Goal: Complete application form

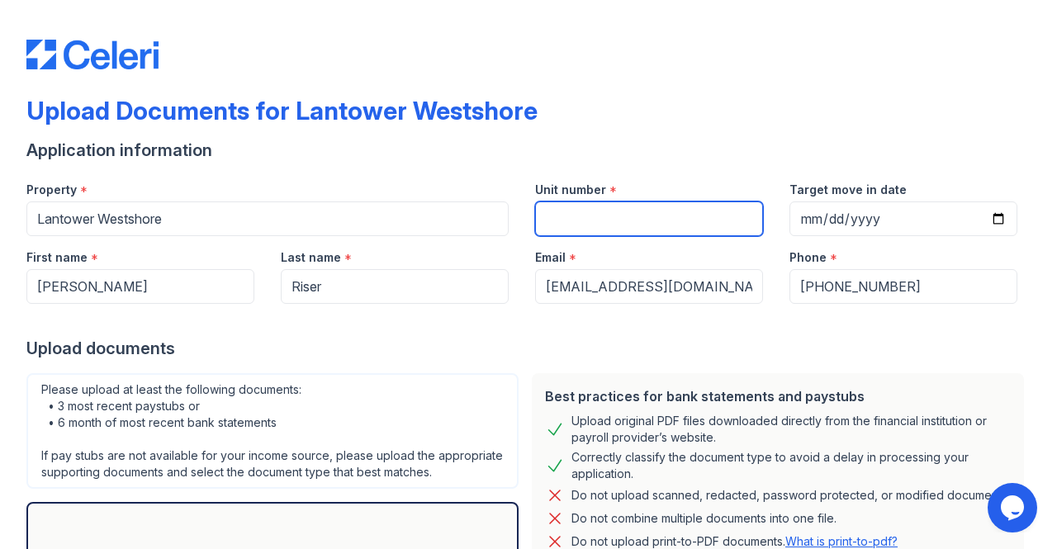
click at [670, 220] on input "Unit number" at bounding box center [649, 218] width 228 height 35
type input "353"
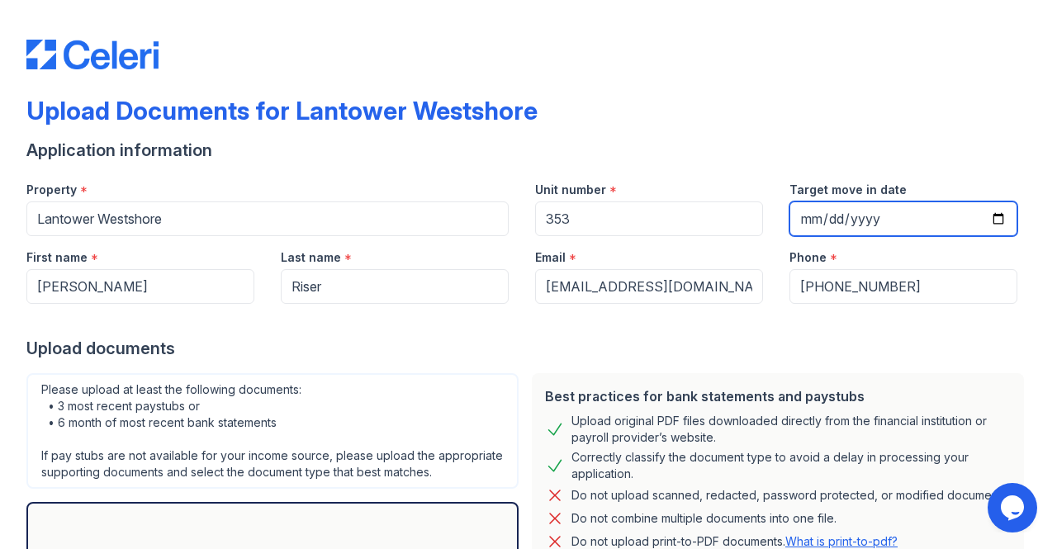
click at [892, 215] on input "Target move in date" at bounding box center [903, 218] width 228 height 35
click at [982, 219] on input "Target move in date" at bounding box center [903, 218] width 228 height 35
type input "[DATE]"
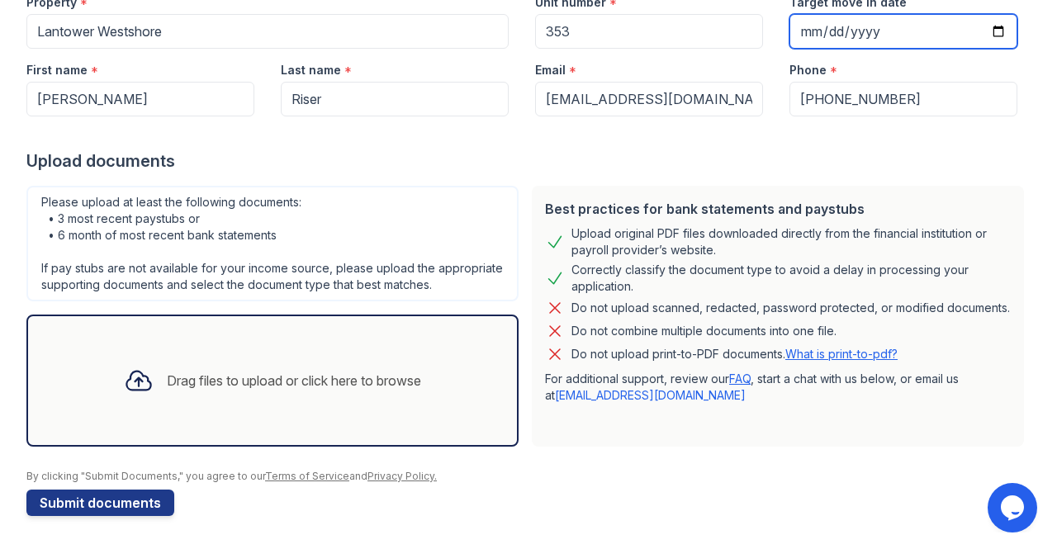
scroll to position [202, 0]
click at [188, 381] on div "Drag files to upload or click here to browse" at bounding box center [294, 381] width 254 height 20
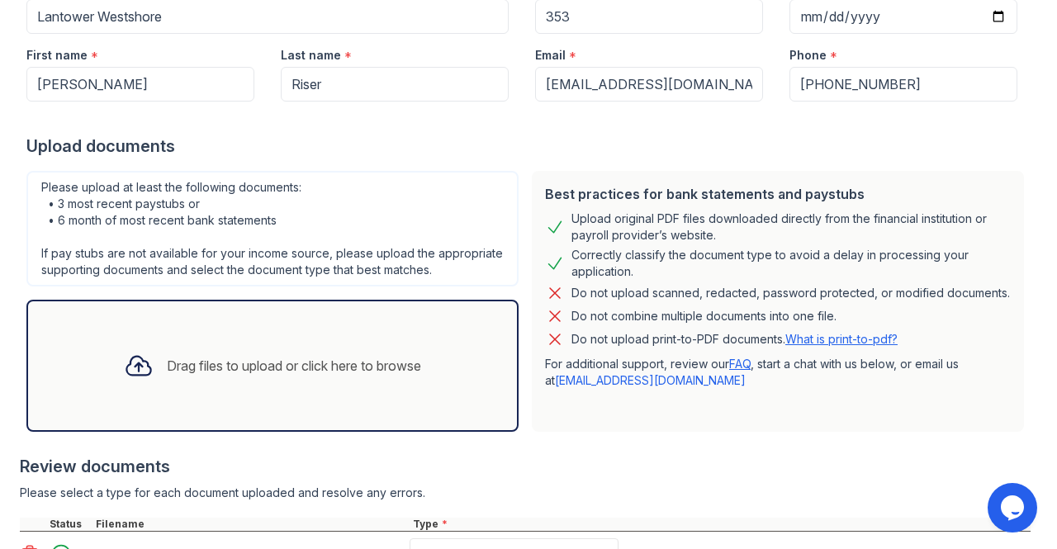
click at [254, 376] on div "Drag files to upload or click here to browse" at bounding box center [294, 366] width 254 height 20
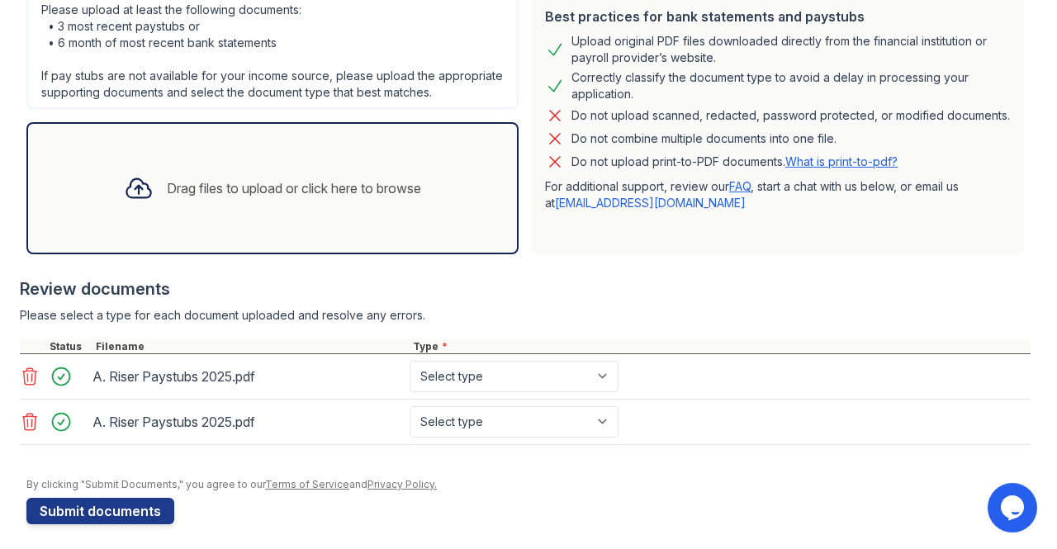
scroll to position [401, 0]
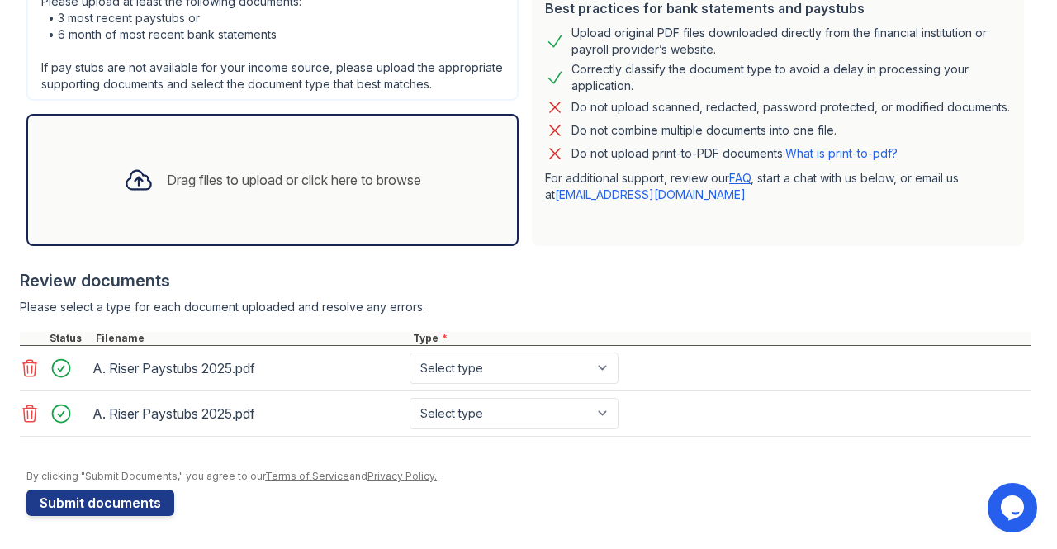
click at [26, 415] on icon at bounding box center [30, 414] width 20 height 20
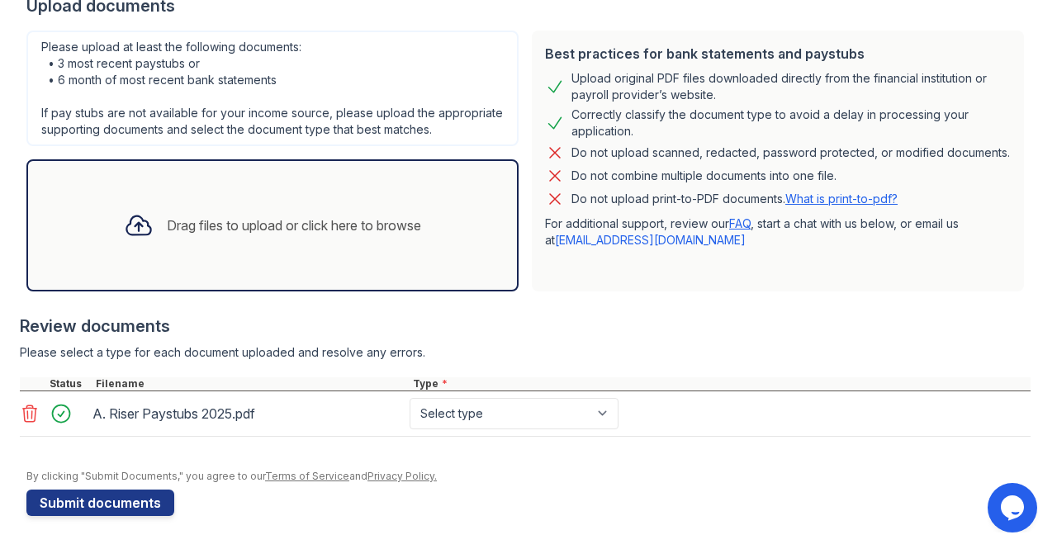
scroll to position [357, 0]
click at [473, 415] on select "Select type Paystub Bank Statement Offer Letter Tax Documents Benefit Award Let…" at bounding box center [513, 413] width 209 height 31
select select "paystub"
click at [409, 399] on select "Select type Paystub Bank Statement Offer Letter Tax Documents Benefit Award Let…" at bounding box center [513, 413] width 209 height 31
click at [79, 501] on button "Submit documents" at bounding box center [100, 503] width 148 height 26
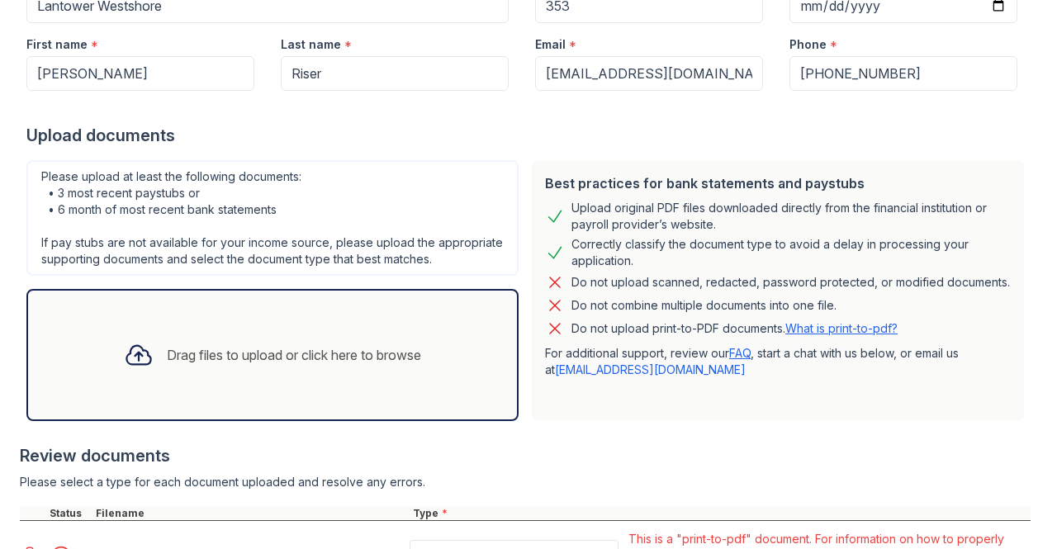
scroll to position [261, 0]
click at [863, 334] on link "What is print-to-pdf?" at bounding box center [841, 326] width 112 height 14
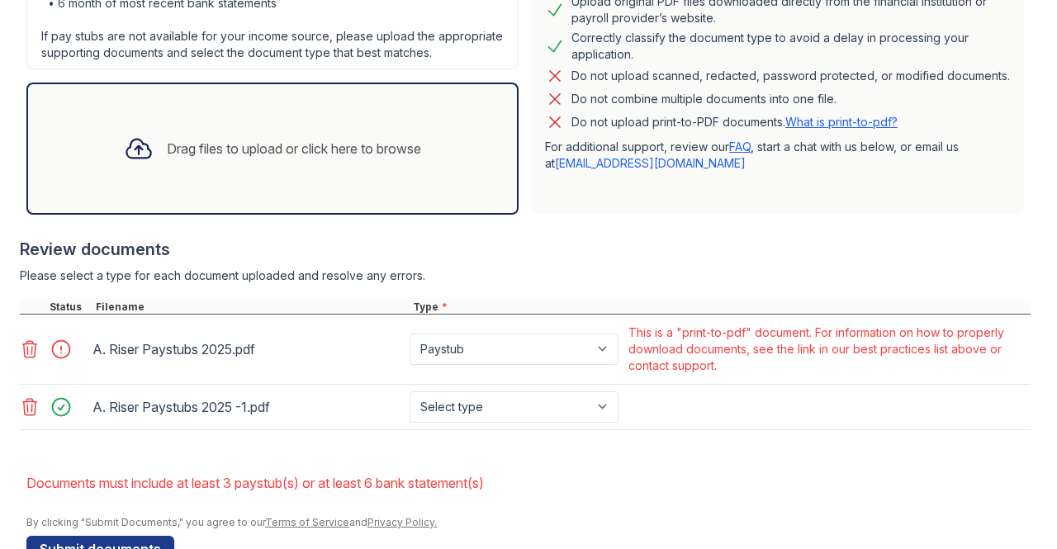
scroll to position [466, 0]
click at [24, 357] on icon at bounding box center [30, 348] width 14 height 17
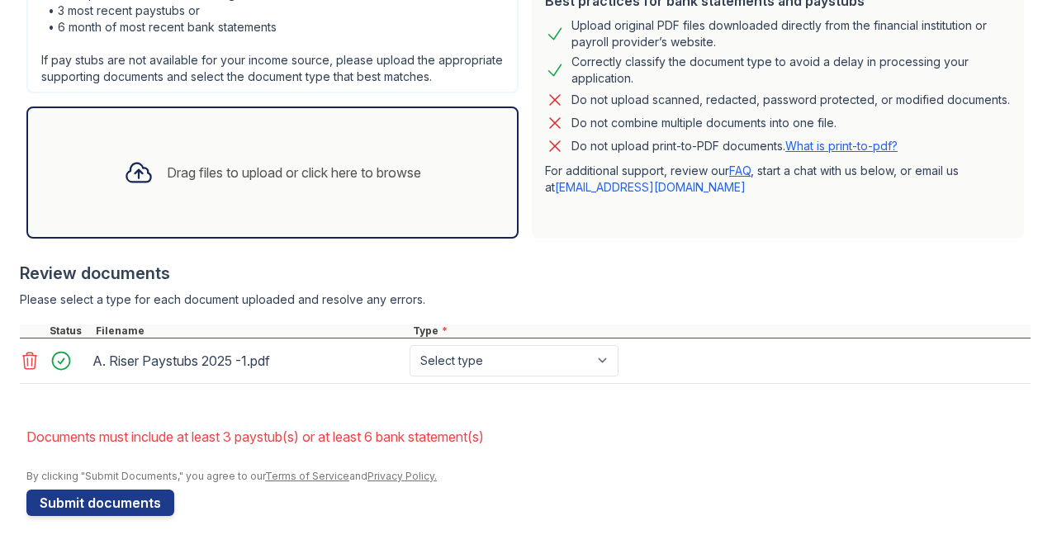
scroll to position [456, 0]
click at [140, 508] on button "Submit documents" at bounding box center [100, 503] width 148 height 26
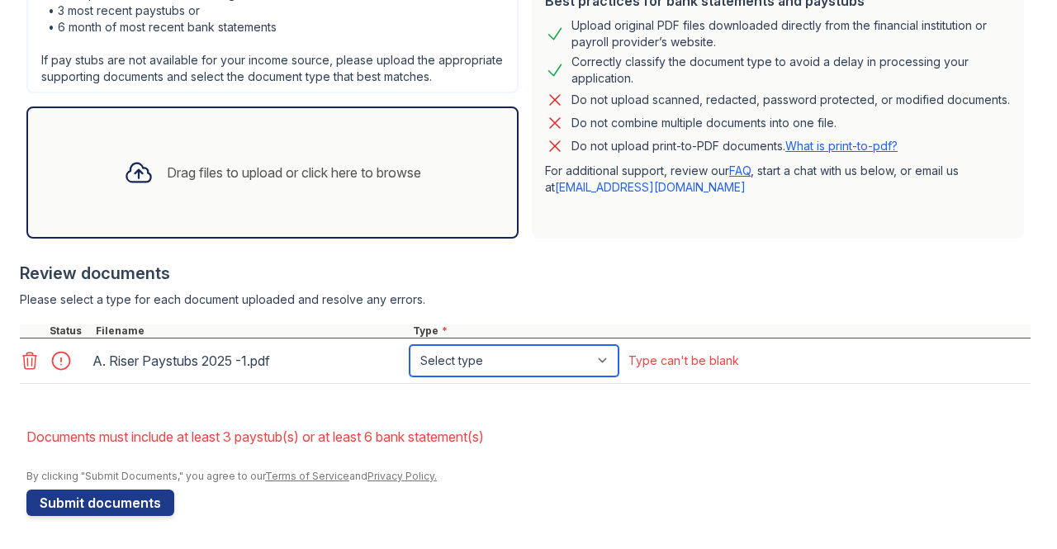
click at [606, 357] on select "Select type Paystub Bank Statement Offer Letter Tax Documents Benefit Award Let…" at bounding box center [513, 360] width 209 height 31
select select "paystub"
click at [409, 346] on select "Select type Paystub Bank Statement Offer Letter Tax Documents Benefit Award Let…" at bounding box center [513, 360] width 209 height 31
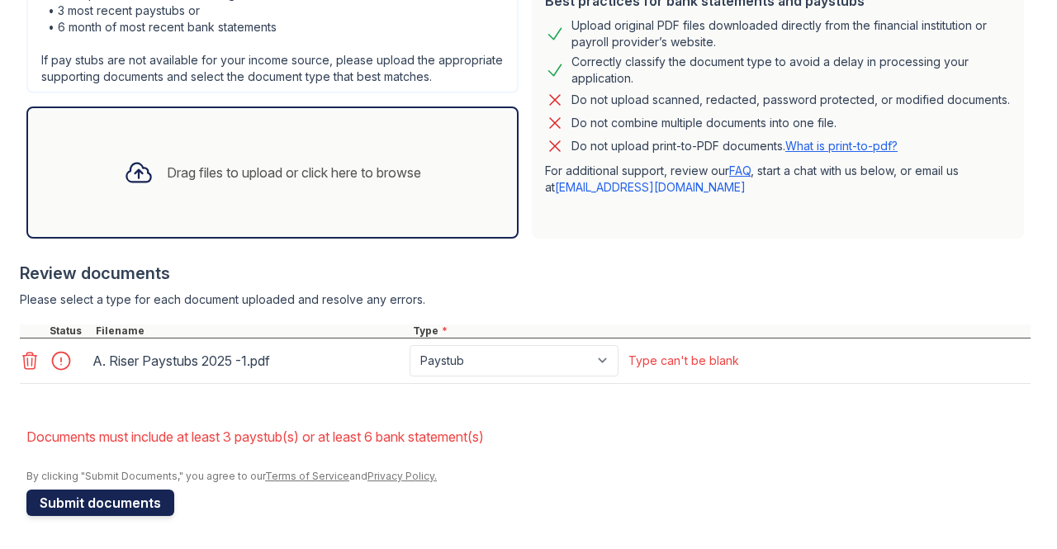
click at [122, 499] on button "Submit documents" at bounding box center [100, 503] width 148 height 26
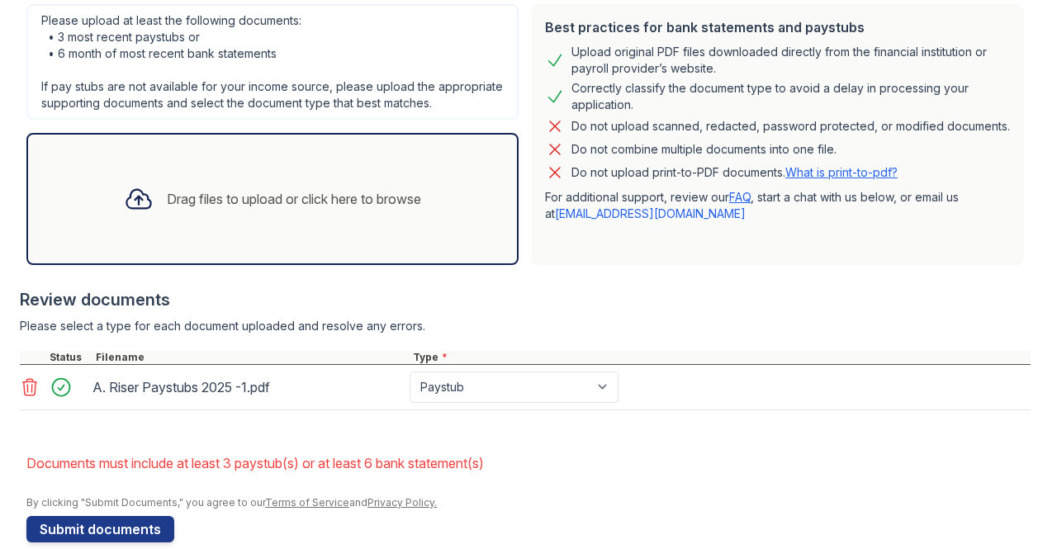
scroll to position [428, 0]
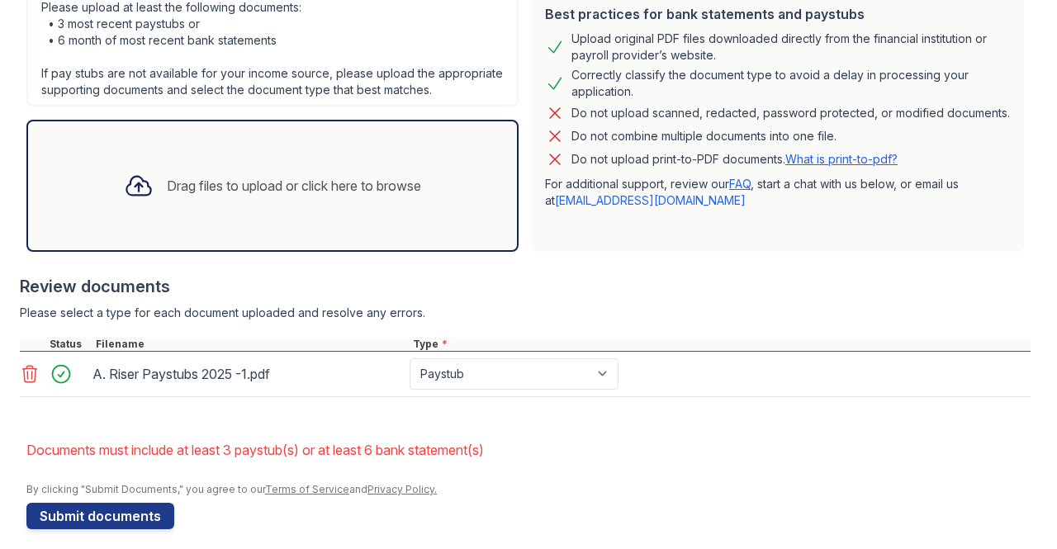
click at [29, 384] on icon at bounding box center [30, 374] width 20 height 20
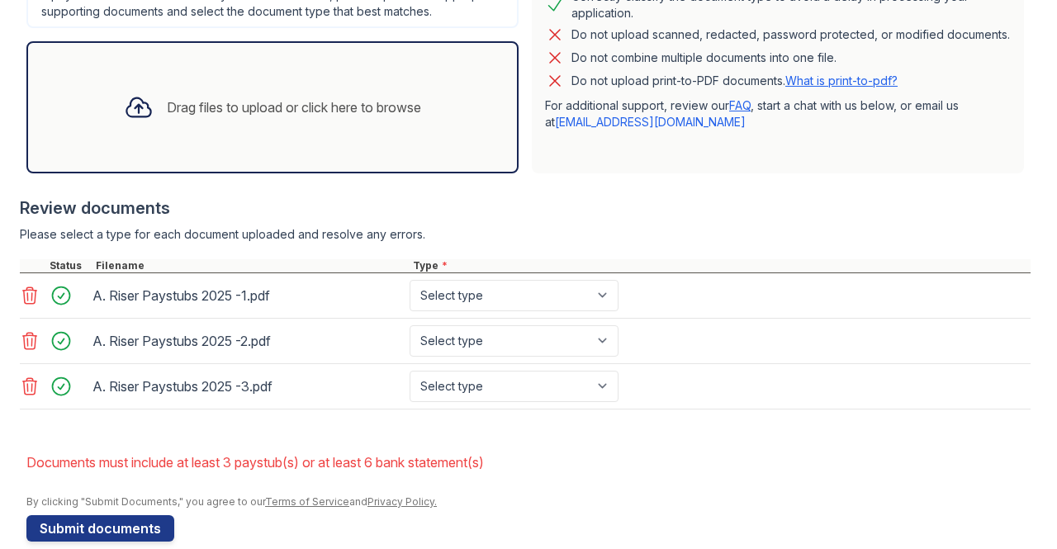
scroll to position [545, 0]
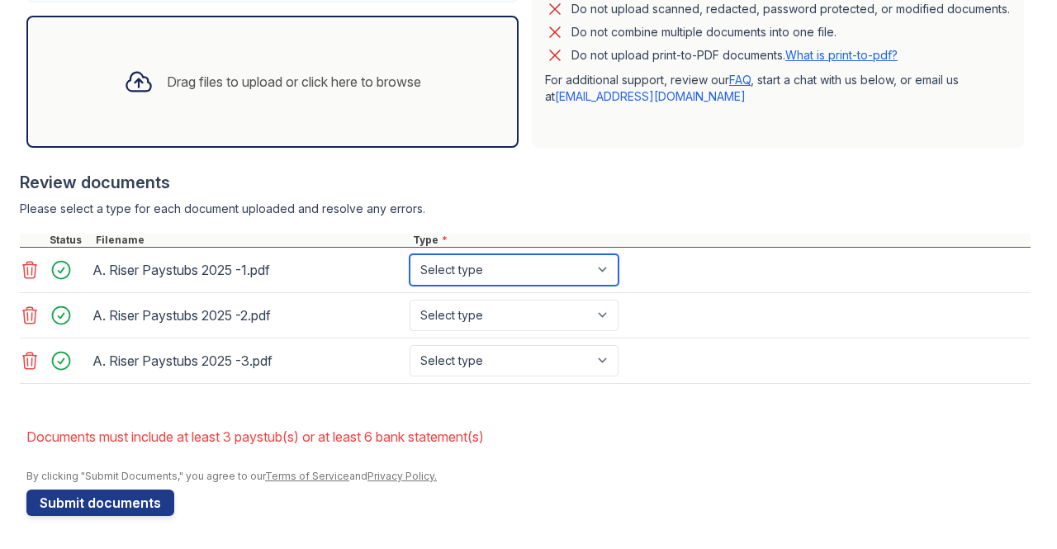
click at [575, 279] on select "Select type Paystub Bank Statement Offer Letter Tax Documents Benefit Award Let…" at bounding box center [513, 269] width 209 height 31
select select "paystub"
click at [409, 257] on select "Select type Paystub Bank Statement Offer Letter Tax Documents Benefit Award Let…" at bounding box center [513, 269] width 209 height 31
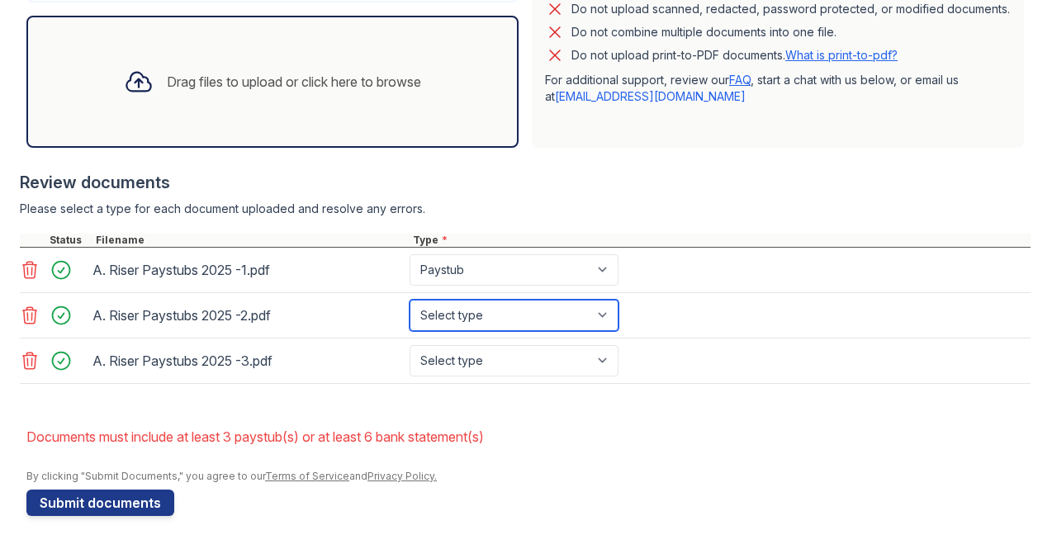
click at [531, 326] on select "Select type Paystub Bank Statement Offer Letter Tax Documents Benefit Award Let…" at bounding box center [513, 315] width 209 height 31
select select "paystub"
click at [409, 301] on select "Select type Paystub Bank Statement Offer Letter Tax Documents Benefit Award Let…" at bounding box center [513, 315] width 209 height 31
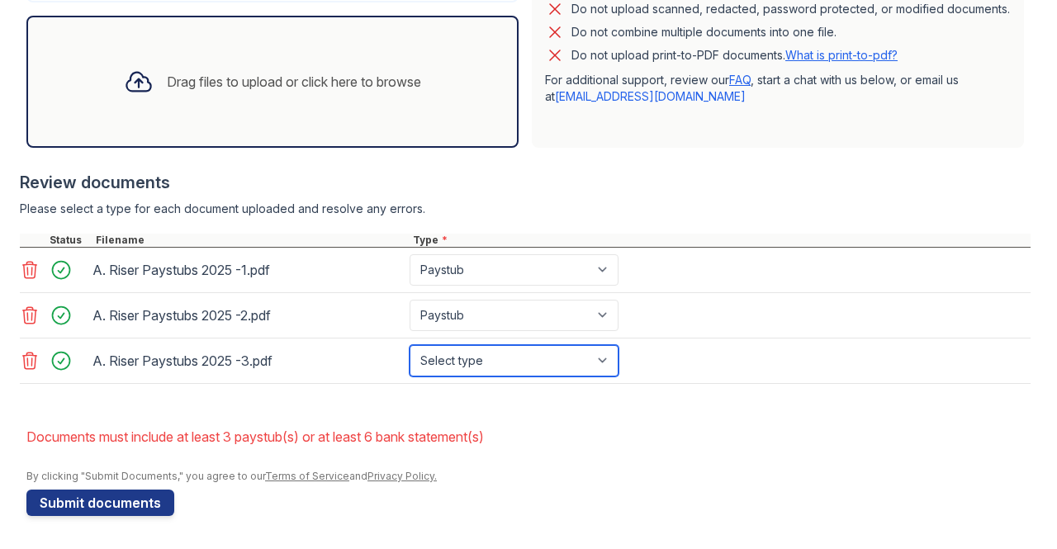
click at [522, 359] on select "Select type Paystub Bank Statement Offer Letter Tax Documents Benefit Award Let…" at bounding box center [513, 360] width 209 height 31
select select "paystub"
click at [409, 346] on select "Select type Paystub Bank Statement Offer Letter Tax Documents Benefit Award Let…" at bounding box center [513, 360] width 209 height 31
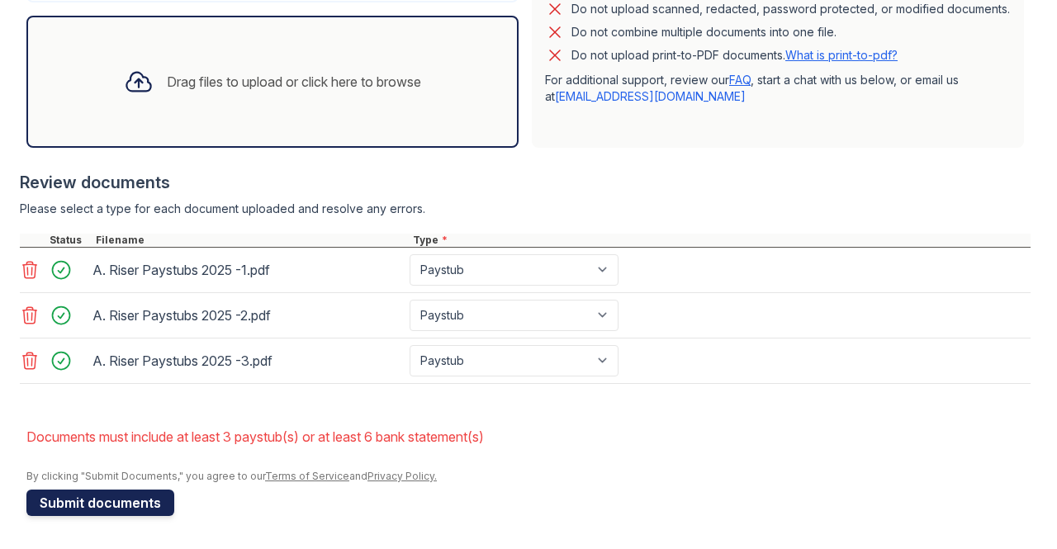
click at [107, 499] on button "Submit documents" at bounding box center [100, 503] width 148 height 26
